Goal: Complete application form: Complete application form

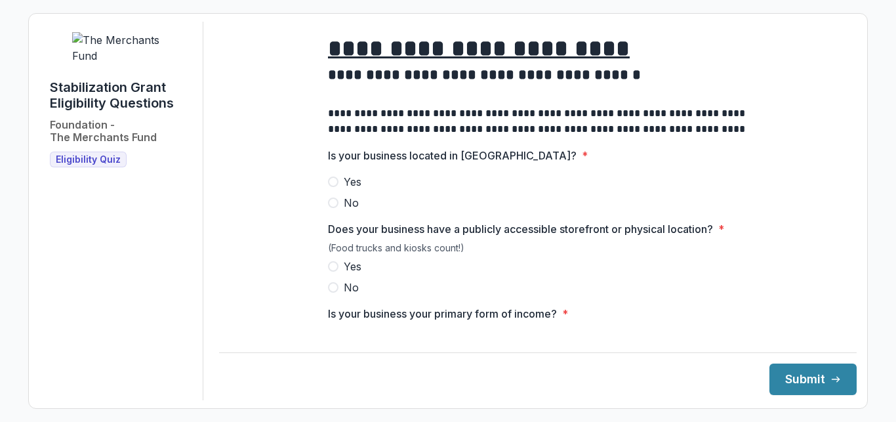
click at [344, 189] on span "Yes" at bounding box center [353, 182] width 18 height 16
click at [344, 272] on span "Yes" at bounding box center [353, 266] width 18 height 16
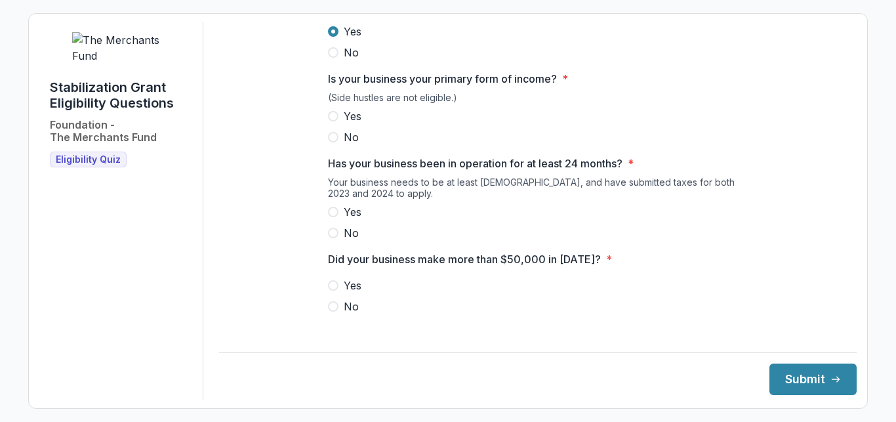
scroll to position [237, 0]
click at [344, 140] on span "No" at bounding box center [351, 135] width 15 height 16
click at [334, 122] on label "Yes" at bounding box center [538, 114] width 420 height 16
click at [336, 218] on label "Yes" at bounding box center [538, 210] width 420 height 16
click at [353, 287] on span "Yes" at bounding box center [353, 283] width 18 height 16
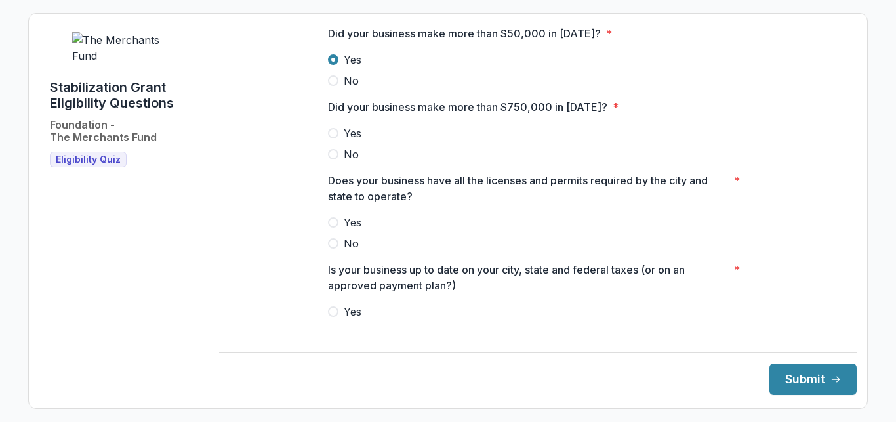
scroll to position [465, 0]
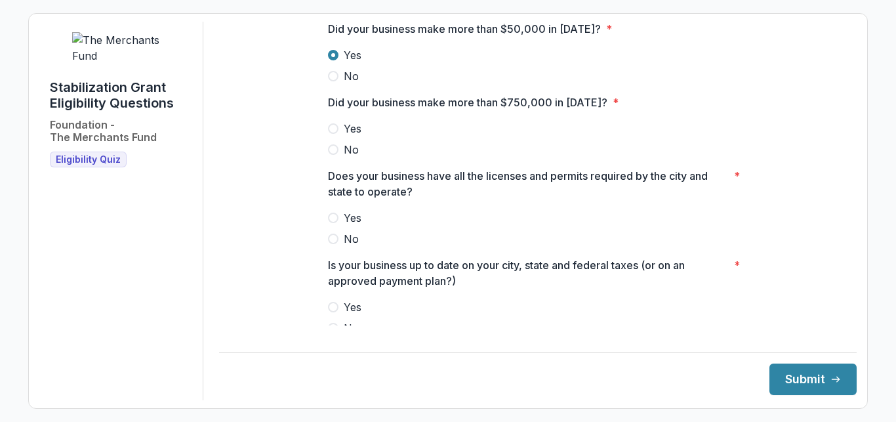
click at [296, 137] on div "**********" at bounding box center [537, 79] width 637 height 1045
click at [332, 134] on span at bounding box center [333, 128] width 10 height 10
click at [346, 235] on div "Yes No" at bounding box center [538, 228] width 420 height 37
click at [344, 243] on span "No" at bounding box center [351, 239] width 15 height 16
click at [338, 226] on label "Yes" at bounding box center [538, 218] width 420 height 16
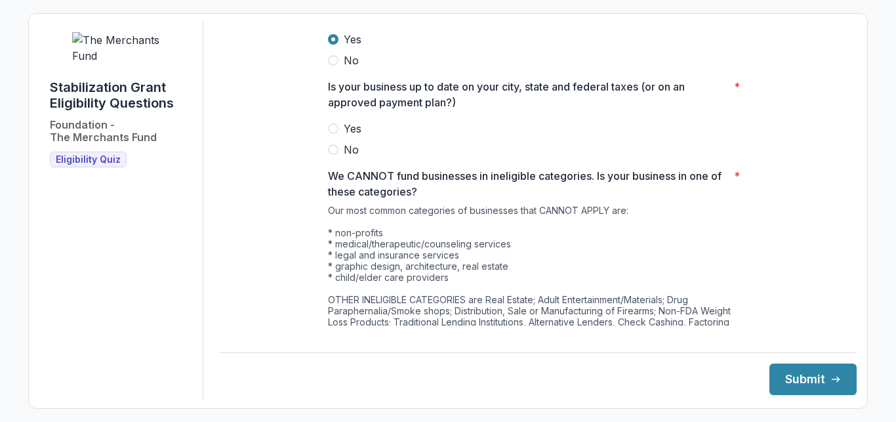
scroll to position [652, 0]
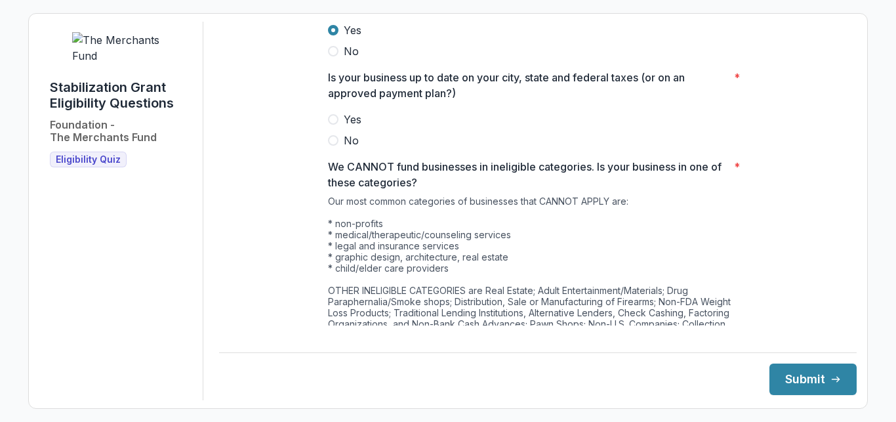
click at [331, 125] on span at bounding box center [333, 119] width 10 height 10
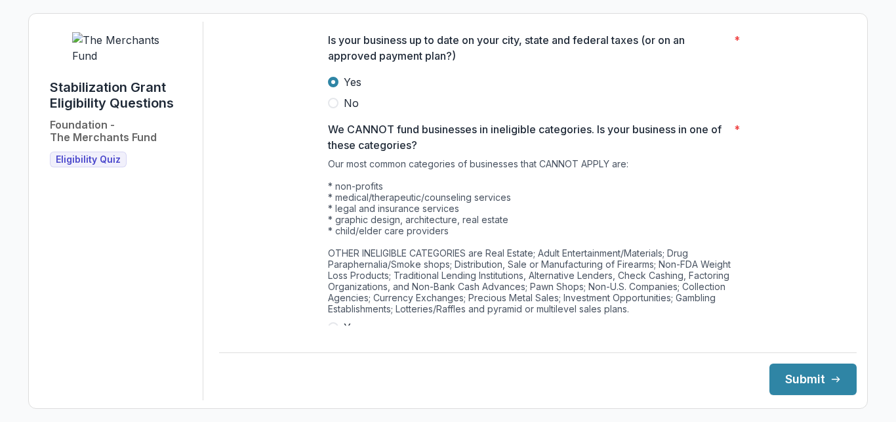
scroll to position [742, 0]
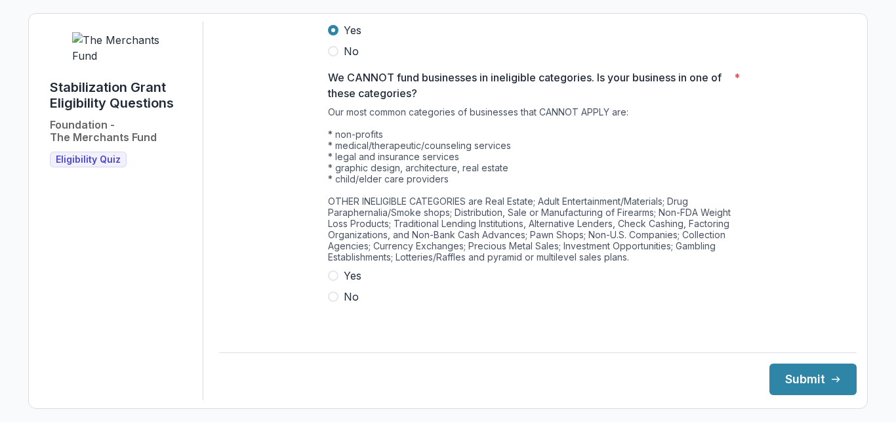
click at [334, 304] on label "No" at bounding box center [538, 297] width 420 height 16
click at [812, 385] on button "Submit" at bounding box center [812, 378] width 87 height 31
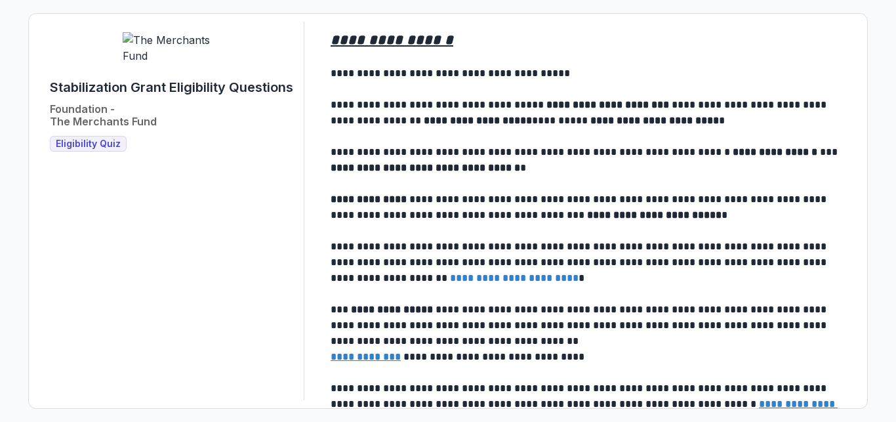
click at [892, 235] on div "**********" at bounding box center [448, 211] width 896 height 422
click at [107, 149] on span "Eligibility Quiz" at bounding box center [88, 143] width 65 height 11
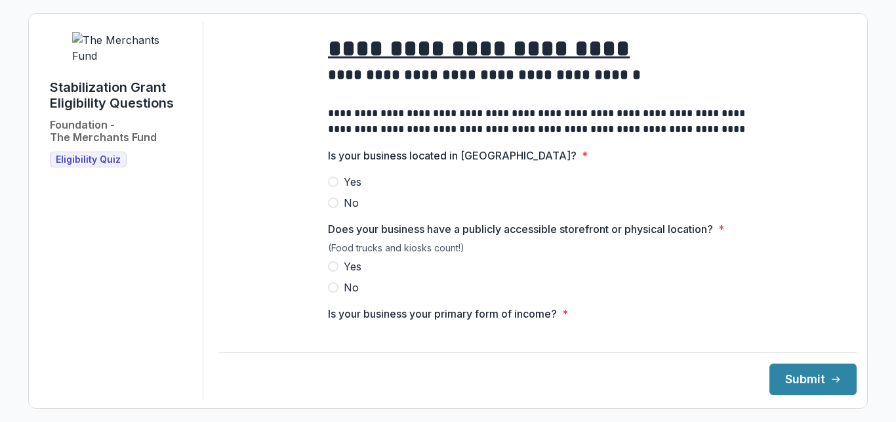
click at [344, 189] on span "Yes" at bounding box center [353, 182] width 18 height 16
click at [344, 274] on span "Yes" at bounding box center [353, 266] width 18 height 16
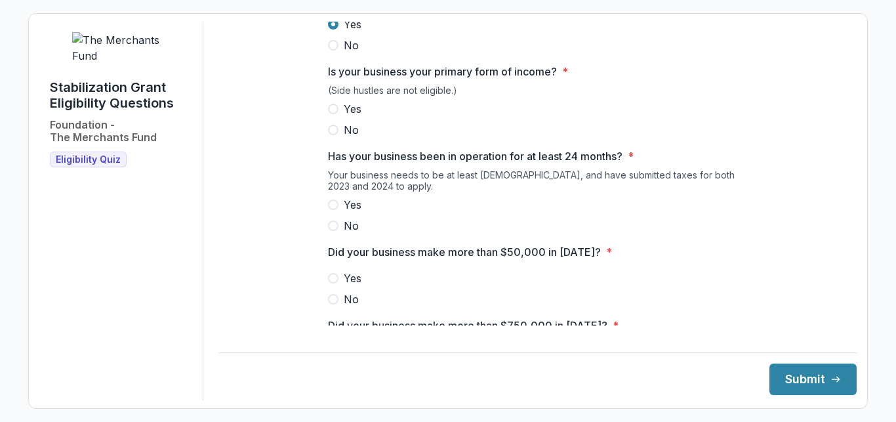
scroll to position [244, 0]
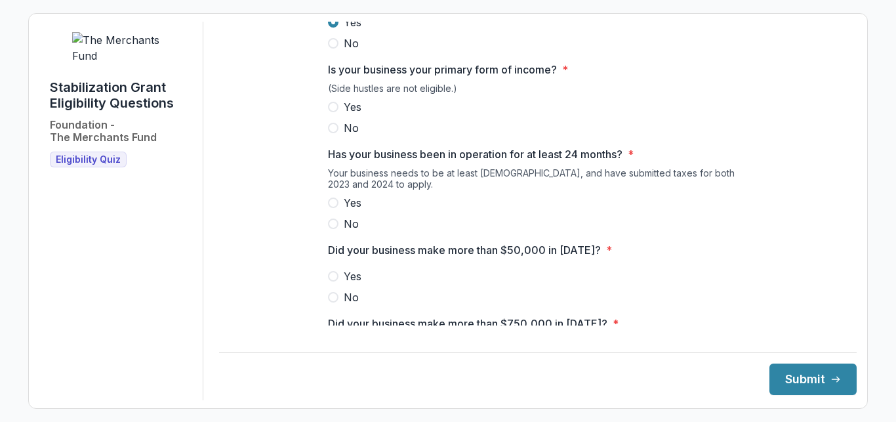
click at [344, 115] on span "Yes" at bounding box center [353, 107] width 18 height 16
click at [344, 210] on span "Yes" at bounding box center [353, 203] width 18 height 16
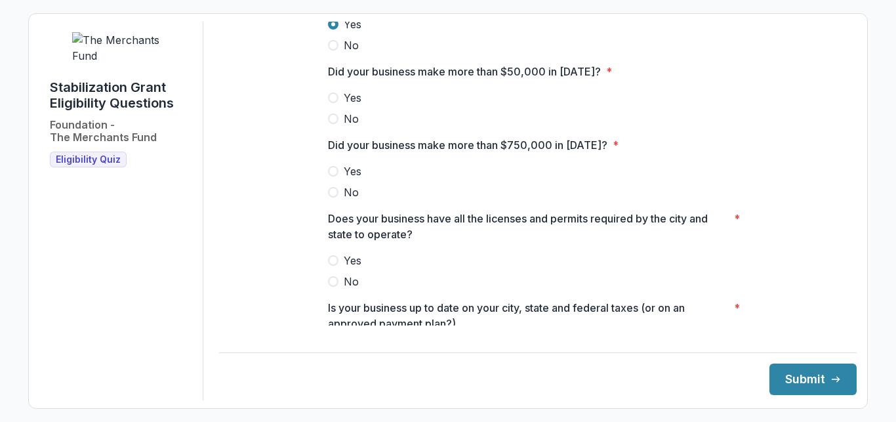
scroll to position [432, 0]
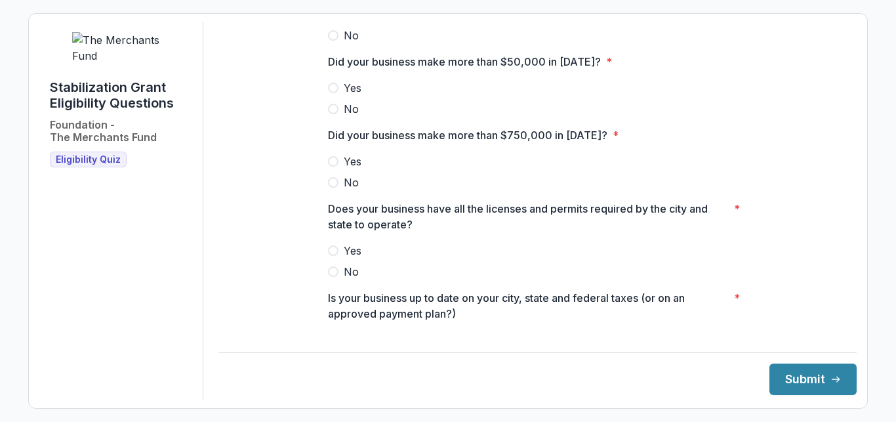
click at [351, 96] on span "Yes" at bounding box center [353, 88] width 18 height 16
click at [344, 190] on span "No" at bounding box center [351, 182] width 15 height 16
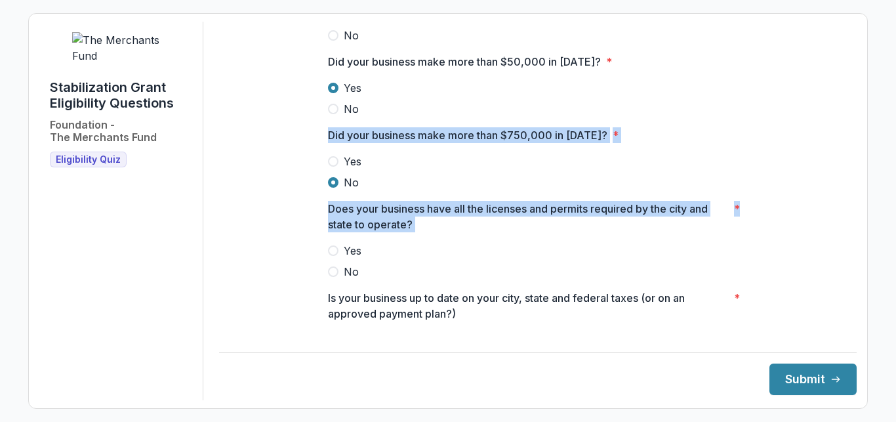
drag, startPoint x: 846, startPoint y: 199, endPoint x: 856, endPoint y: 238, distance: 39.8
click at [856, 238] on div "**********" at bounding box center [537, 211] width 637 height 378
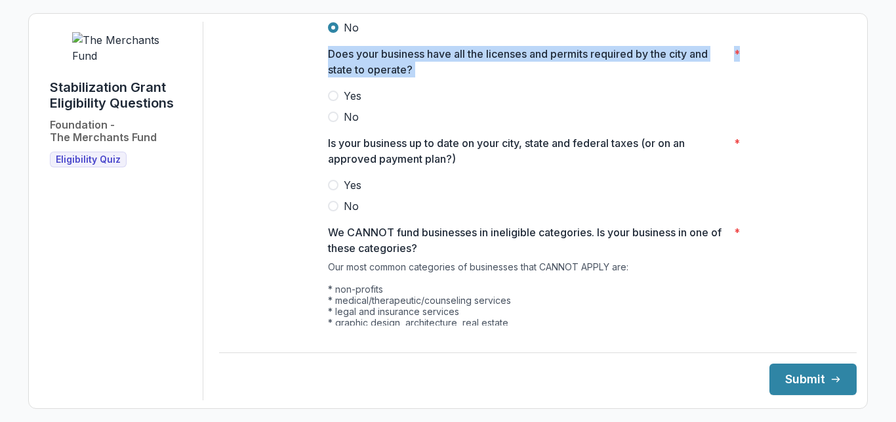
scroll to position [589, 0]
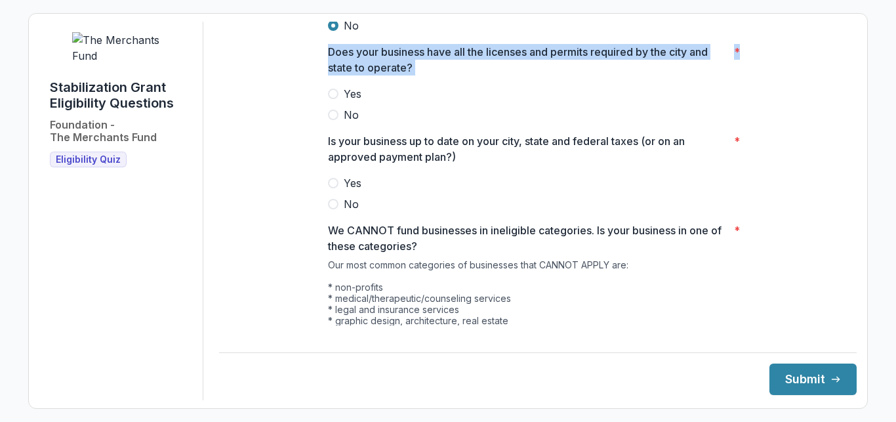
click at [351, 102] on span "Yes" at bounding box center [353, 94] width 18 height 16
click at [351, 185] on div "Is your business up to date on your city, state and federal taxes (or on an app…" at bounding box center [538, 172] width 420 height 79
click at [344, 191] on span "Yes" at bounding box center [353, 183] width 18 height 16
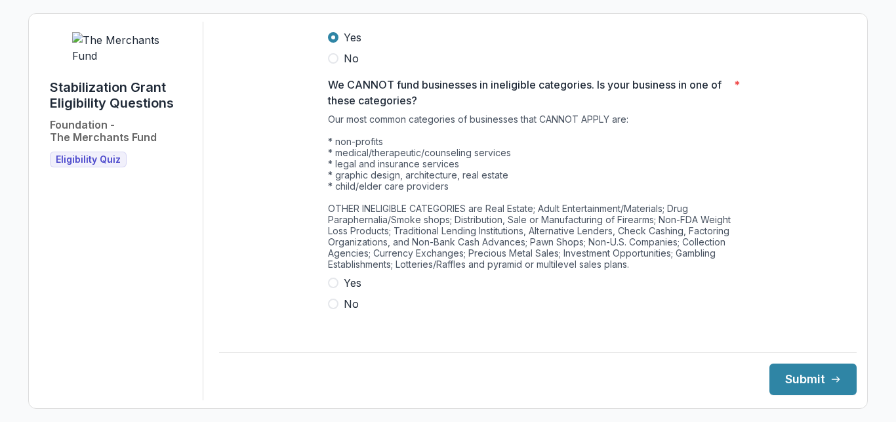
scroll to position [742, 0]
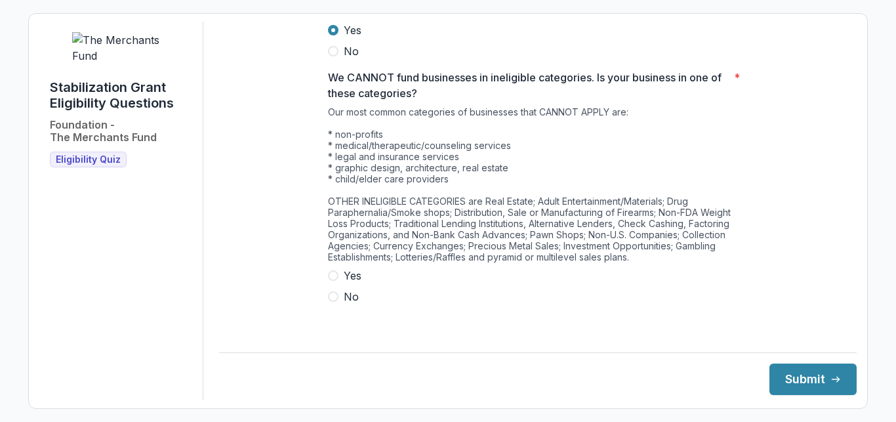
click at [338, 304] on label "No" at bounding box center [538, 297] width 420 height 16
click at [803, 382] on button "Submit" at bounding box center [812, 378] width 87 height 31
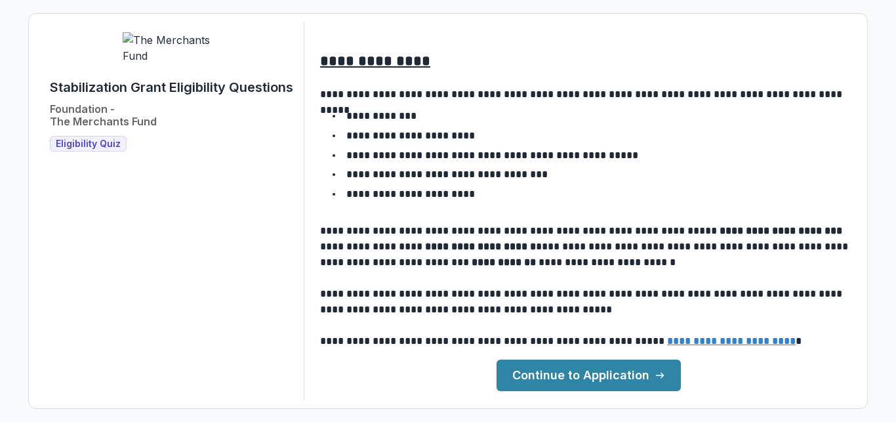
click at [634, 378] on link "Continue to Application" at bounding box center [588, 374] width 184 height 31
